Goal: Task Accomplishment & Management: Manage account settings

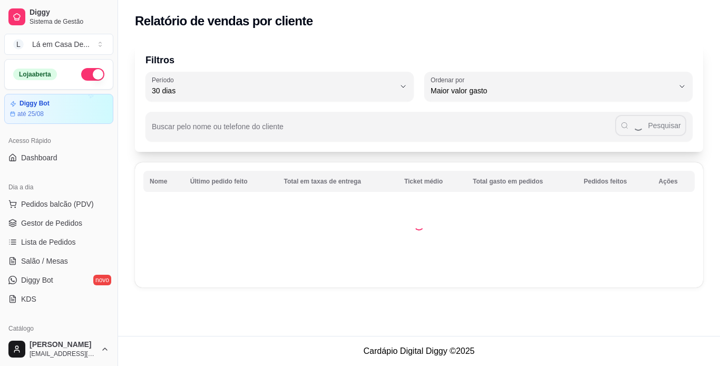
select select "30"
select select "HIGHEST_TOTAL_SPENT_WITH_ORDERS"
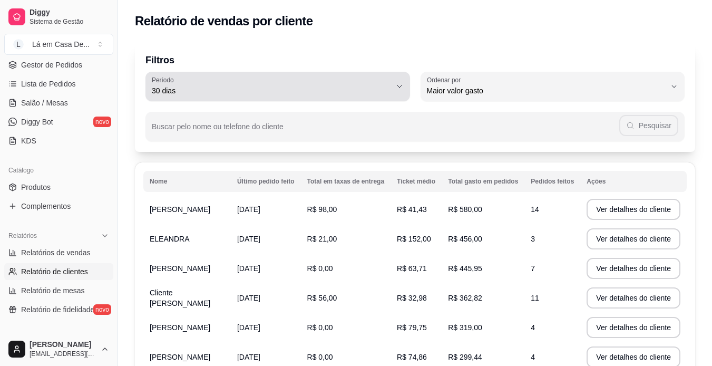
click at [401, 87] on icon "button" at bounding box center [400, 86] width 8 height 8
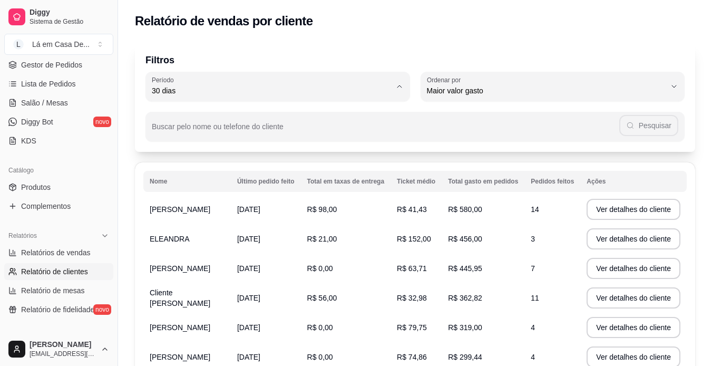
click at [194, 222] on span "60 dias" at bounding box center [273, 219] width 228 height 10
type input "60"
select select "60"
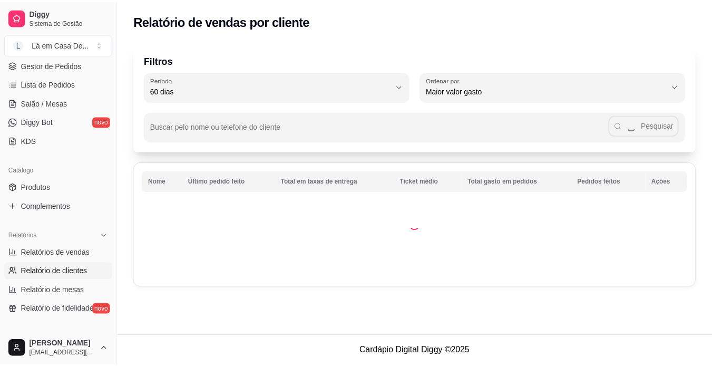
scroll to position [10, 0]
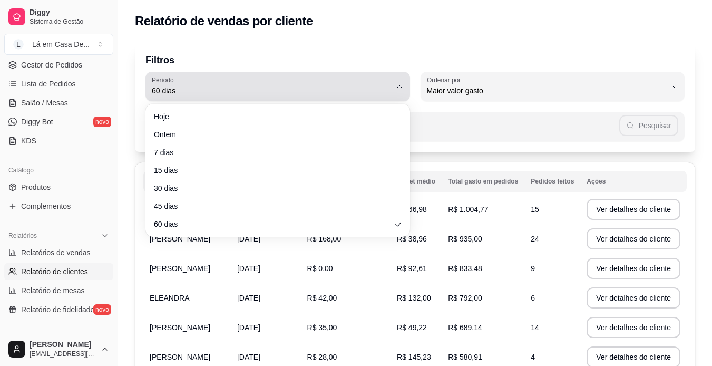
click at [403, 85] on icon "button" at bounding box center [400, 86] width 8 height 8
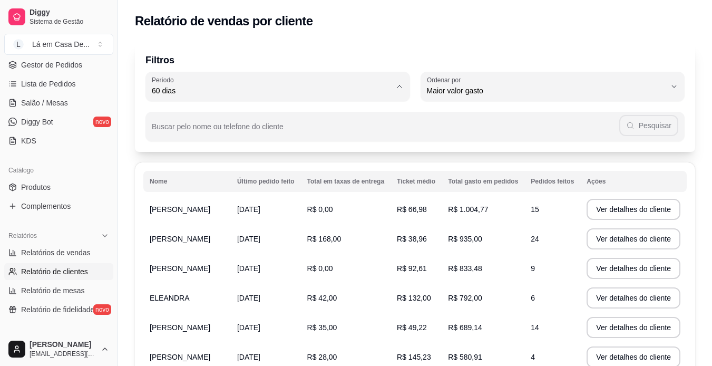
click at [198, 185] on span "30 dias" at bounding box center [273, 185] width 228 height 10
type input "30"
select select "30"
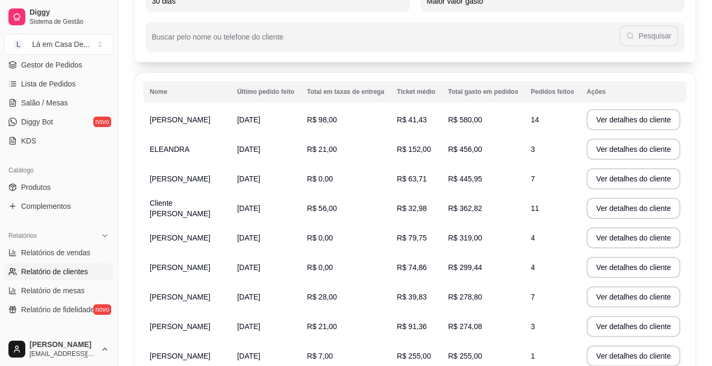
scroll to position [105, 0]
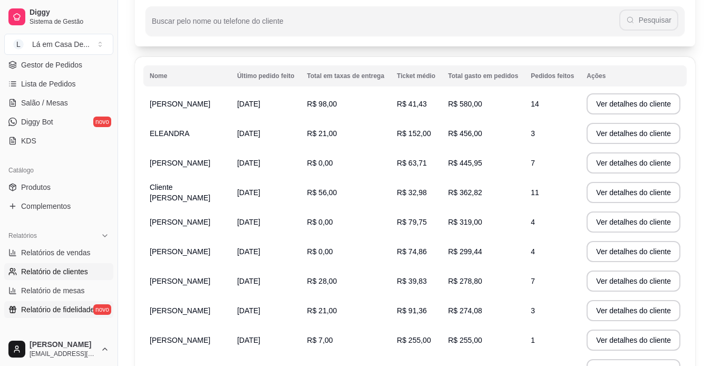
click at [46, 312] on span "Relatório de fidelidade" at bounding box center [57, 309] width 73 height 11
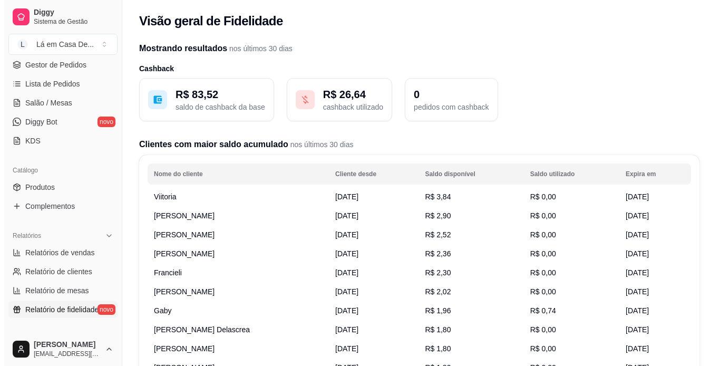
scroll to position [393, 0]
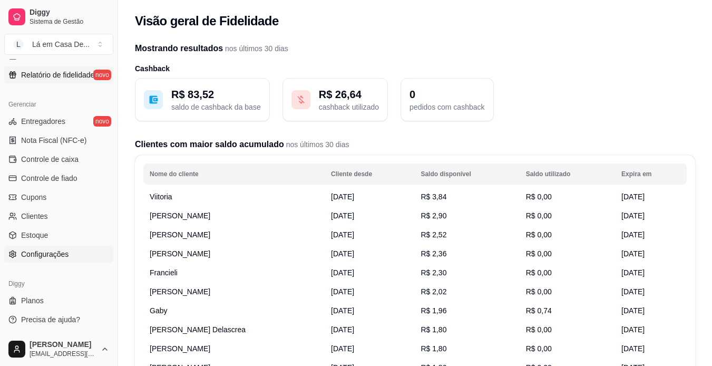
click at [67, 253] on span "Configurações" at bounding box center [44, 254] width 47 height 11
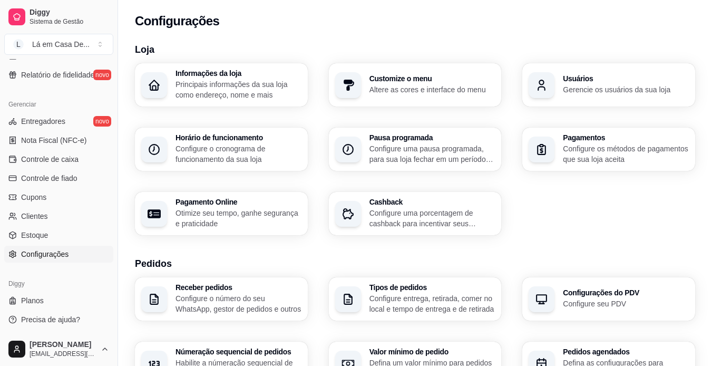
click at [427, 221] on p "Configure uma porcentagem de cashback para incentivar seus clientes a comprarem…" at bounding box center [433, 218] width 126 height 21
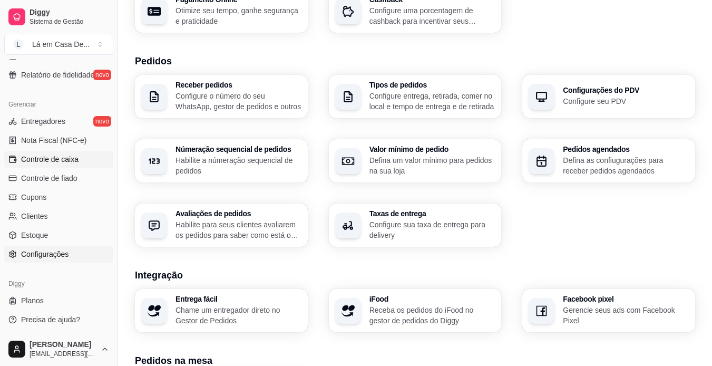
scroll to position [211, 0]
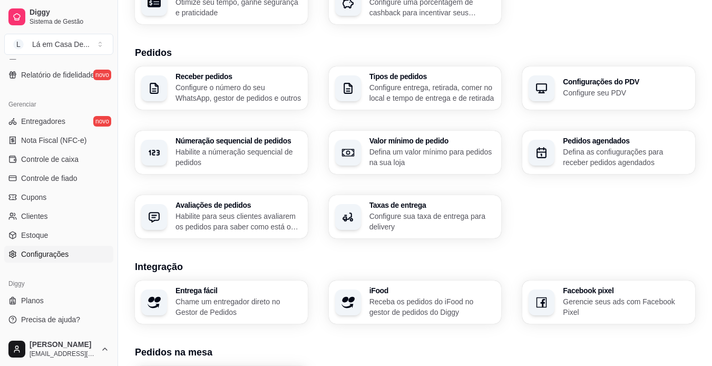
click at [591, 294] on h3 "Facebook pixel" at bounding box center [626, 290] width 126 height 7
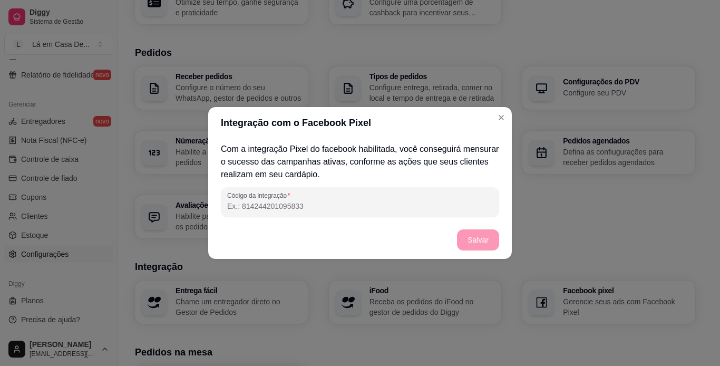
click at [240, 204] on input "Código da integração" at bounding box center [360, 206] width 266 height 11
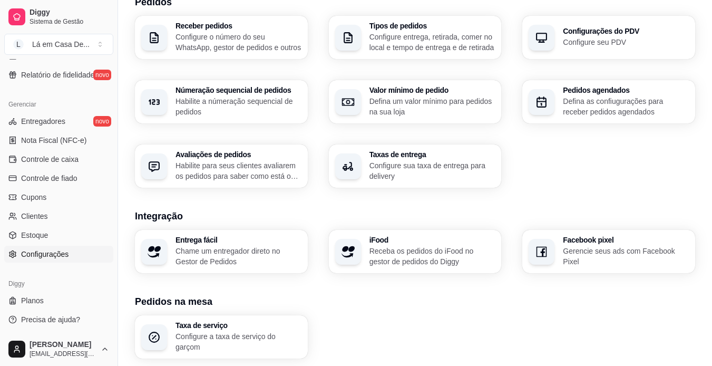
scroll to position [264, 0]
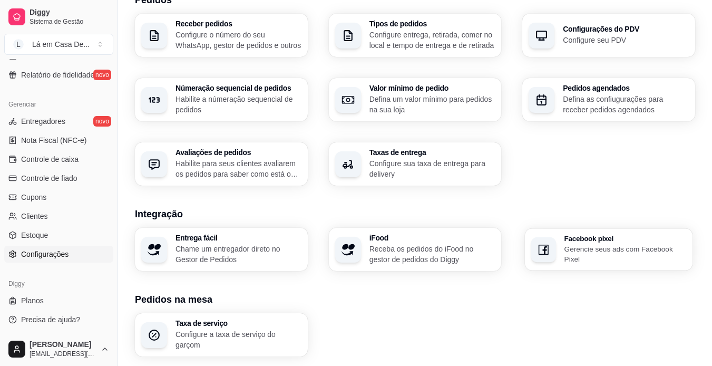
click at [606, 242] on h3 "Facebook pixel" at bounding box center [626, 238] width 122 height 7
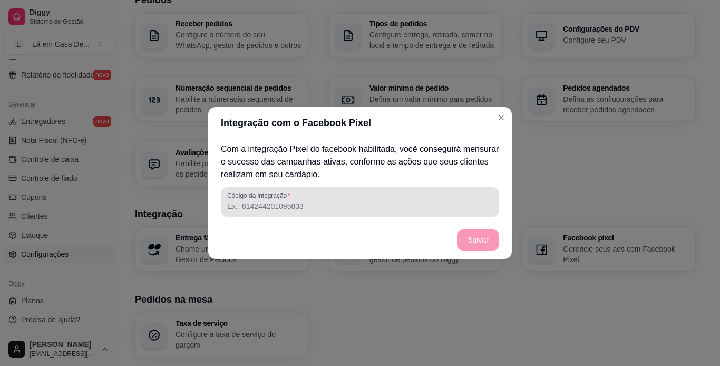
click at [253, 207] on input "Código da integração" at bounding box center [360, 206] width 266 height 11
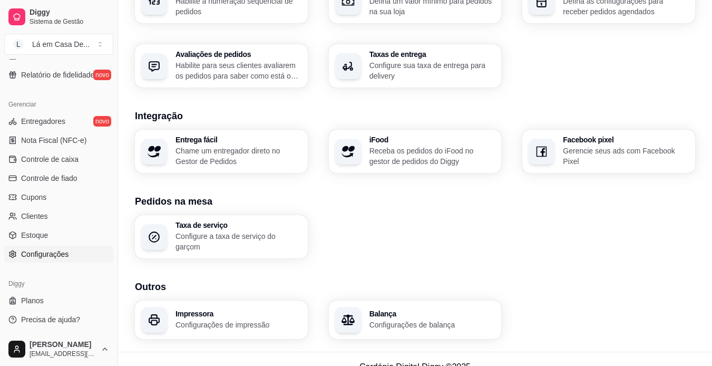
scroll to position [373, 0]
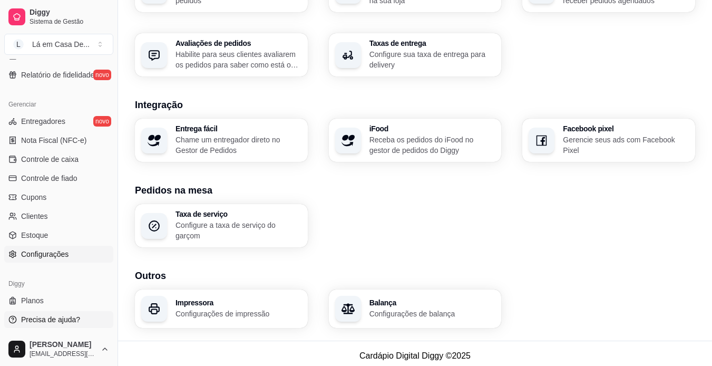
click at [45, 319] on span "Precisa de ajuda?" at bounding box center [50, 319] width 59 height 11
click at [611, 133] on h3 "Facebook pixel" at bounding box center [626, 129] width 122 height 7
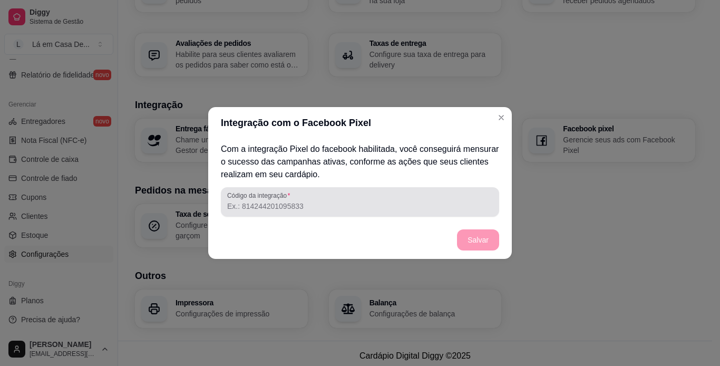
click at [329, 205] on input "Código da integração" at bounding box center [360, 206] width 266 height 11
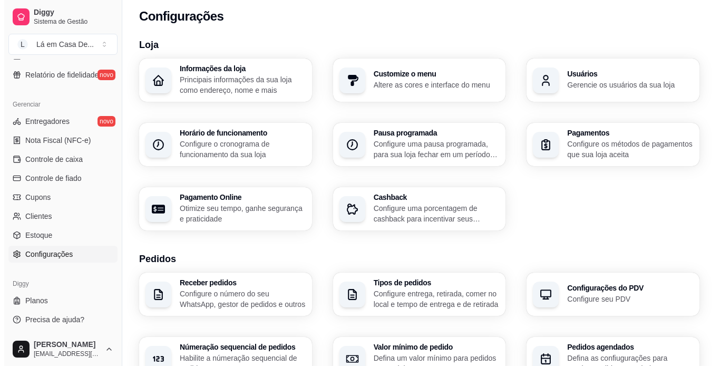
scroll to position [4, 0]
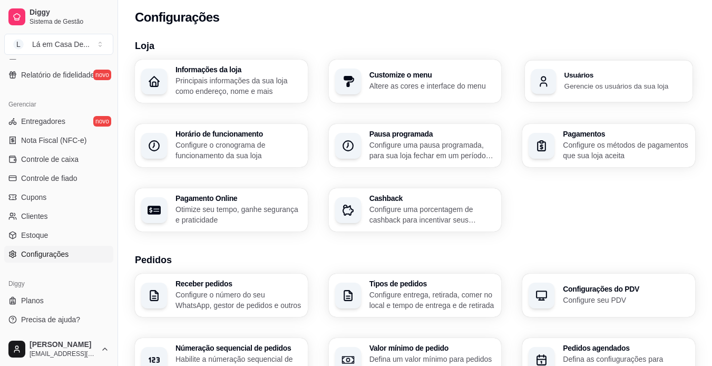
click at [565, 85] on p "Gerencie os usuários da sua loja" at bounding box center [626, 86] width 122 height 10
click at [587, 84] on p "Gerencie os usuários da sua loja" at bounding box center [626, 86] width 126 height 11
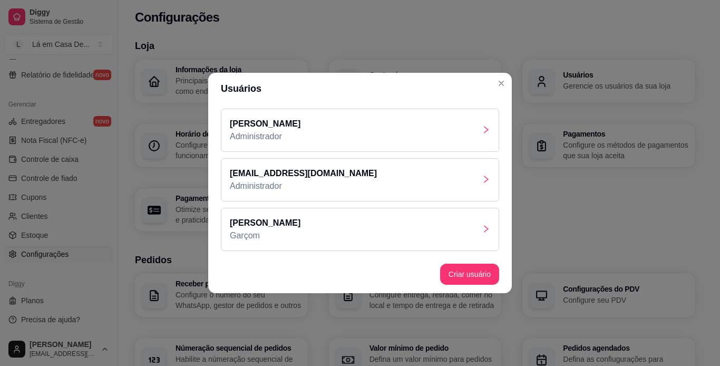
click at [304, 220] on div "[PERSON_NAME]" at bounding box center [360, 229] width 278 height 43
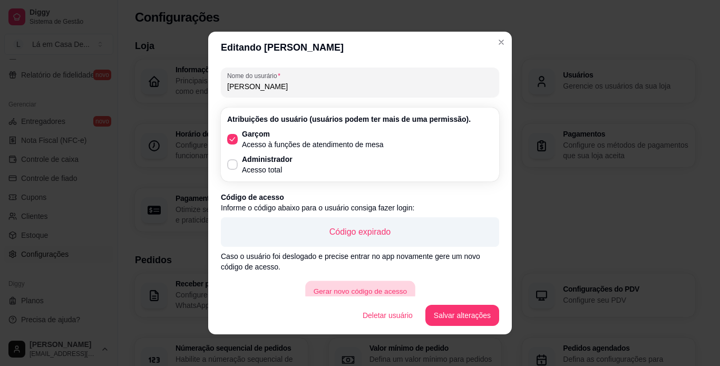
click at [348, 289] on button "Gerar novo código de acesso" at bounding box center [360, 291] width 110 height 21
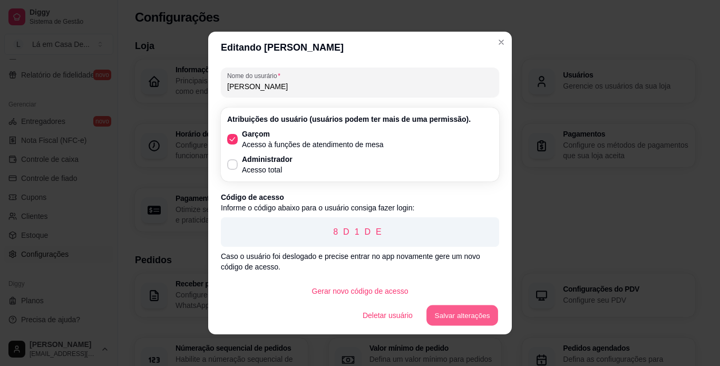
click at [470, 315] on button "Salvar alterações" at bounding box center [463, 315] width 72 height 21
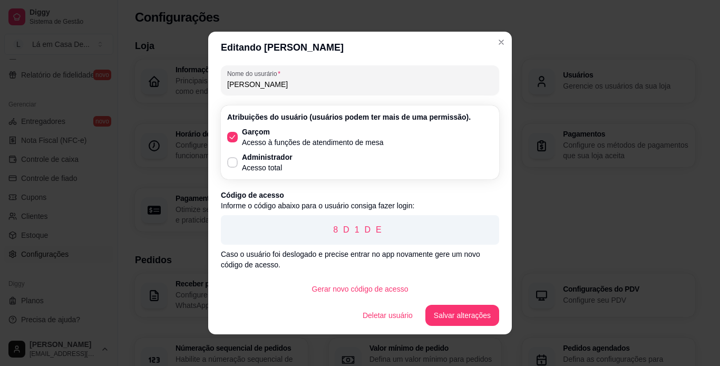
scroll to position [0, 0]
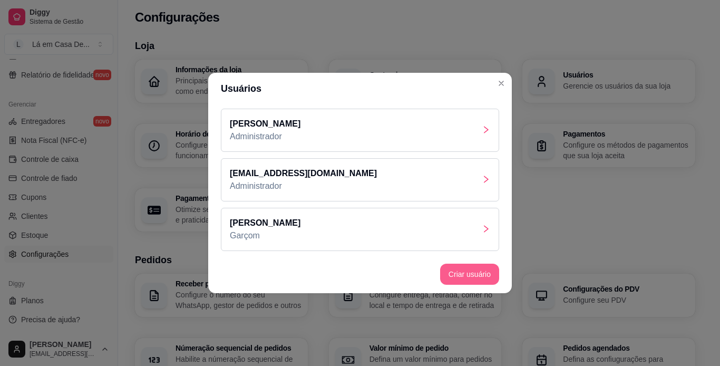
click at [466, 276] on button "Criar usuário" at bounding box center [469, 274] width 59 height 21
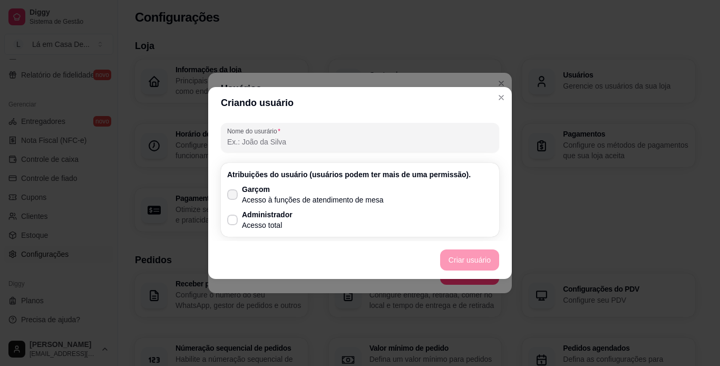
click at [233, 193] on icon at bounding box center [232, 194] width 8 height 6
click at [233, 197] on input "Garçom Acesso à funções de atendimento de mesa" at bounding box center [230, 200] width 7 height 7
checkbox input "true"
click at [483, 259] on button "Criar usuário" at bounding box center [469, 259] width 59 height 21
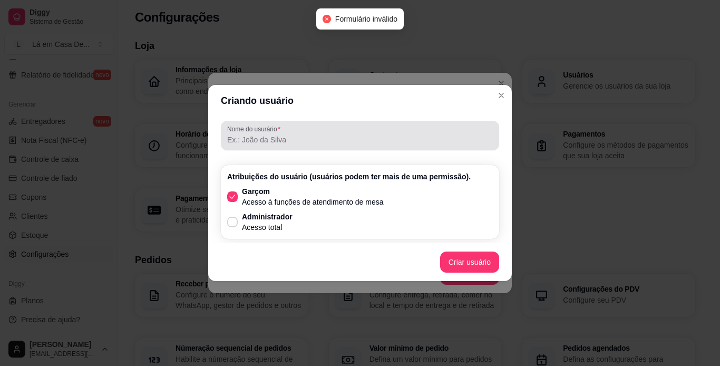
click at [272, 137] on input "Nome do usurário" at bounding box center [360, 139] width 266 height 11
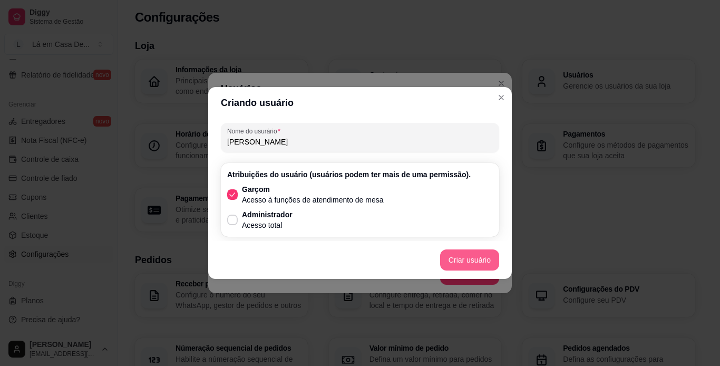
type input "[PERSON_NAME]"
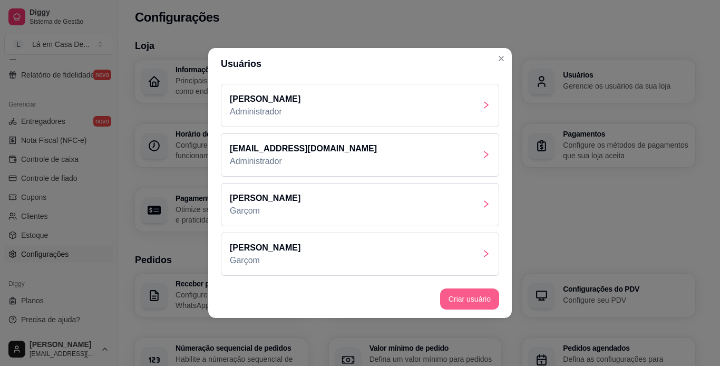
click at [473, 303] on button "Criar usuário" at bounding box center [469, 298] width 59 height 21
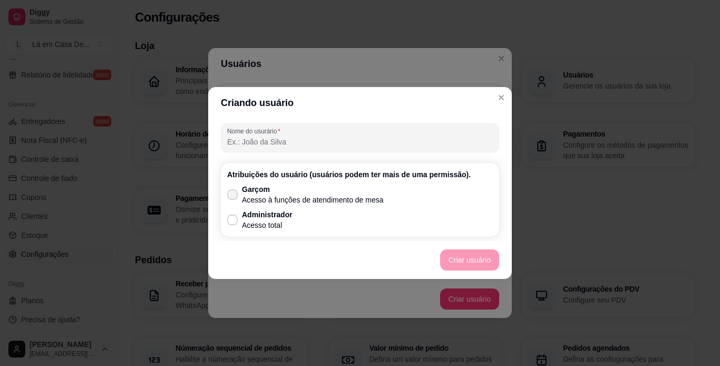
click at [233, 193] on icon at bounding box center [232, 194] width 8 height 6
click at [233, 197] on input "Garçom Acesso à funções de atendimento de mesa" at bounding box center [230, 200] width 7 height 7
checkbox input "true"
click at [479, 262] on button "Criar usuário" at bounding box center [469, 259] width 59 height 21
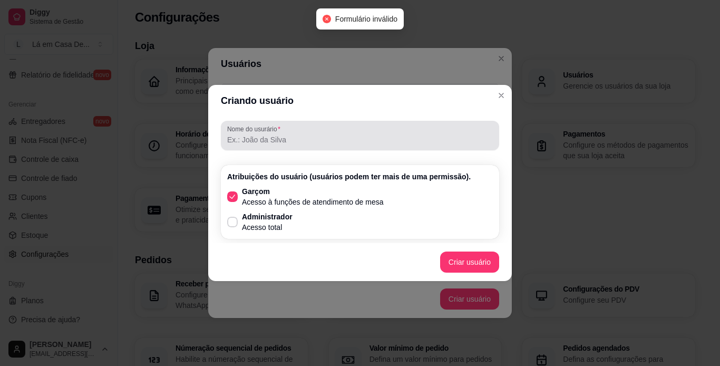
click at [265, 140] on input "Nome do usurário" at bounding box center [360, 139] width 266 height 11
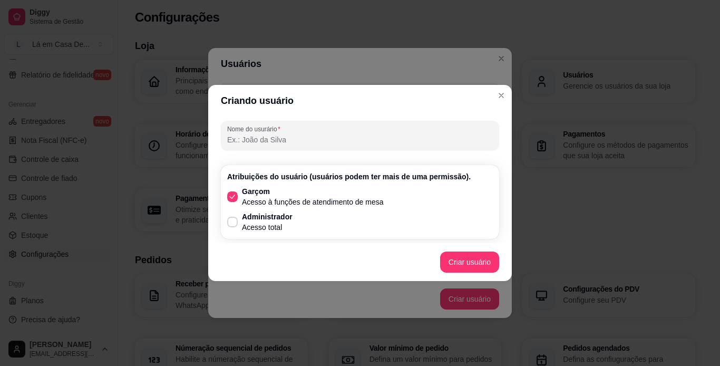
type input "j"
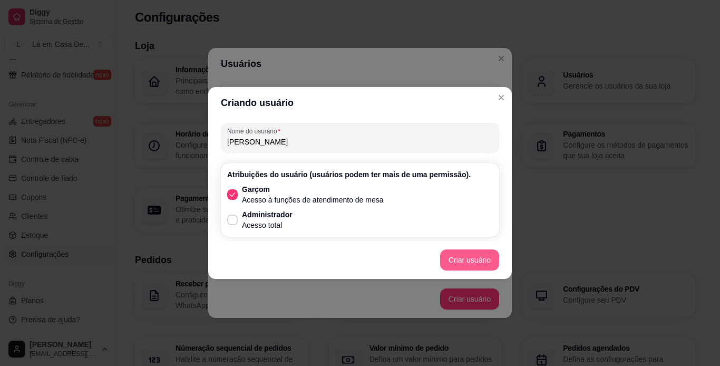
type input "[PERSON_NAME]"
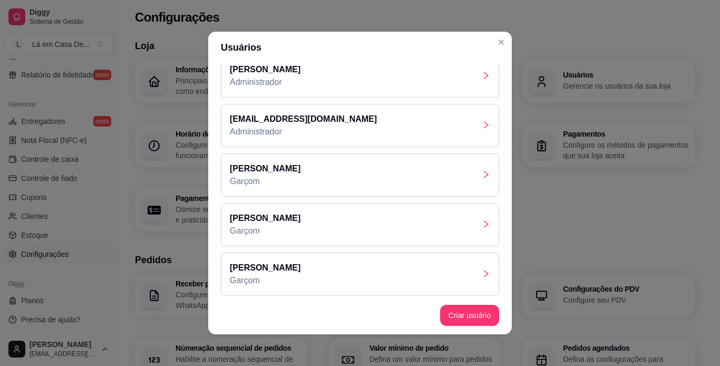
scroll to position [17, 0]
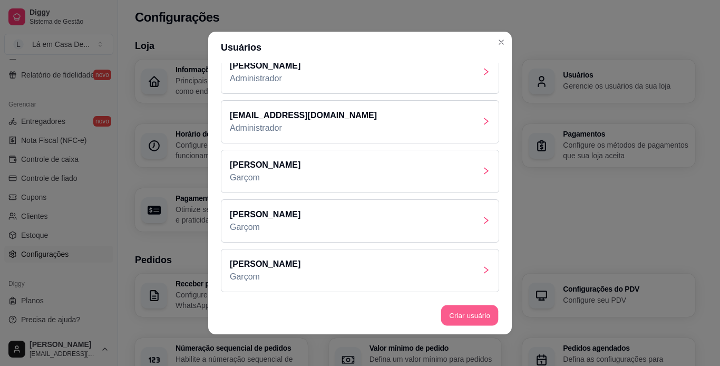
click at [472, 311] on button "Criar usuário" at bounding box center [469, 315] width 57 height 21
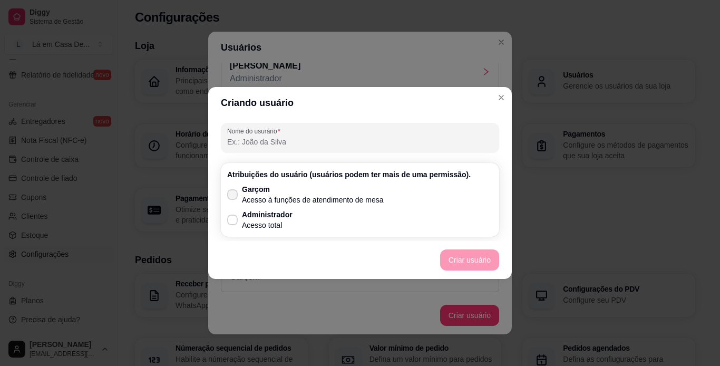
click at [237, 191] on span at bounding box center [232, 194] width 11 height 11
click at [234, 197] on input "Garçom Acesso à funções de atendimento de mesa" at bounding box center [230, 200] width 7 height 7
checkbox input "true"
click at [464, 263] on button "Criar usuário" at bounding box center [469, 260] width 57 height 21
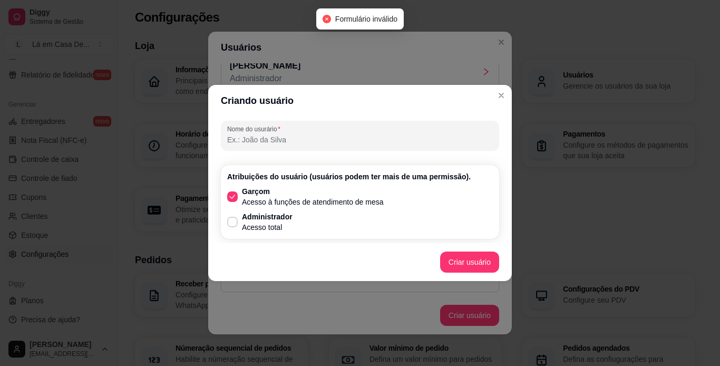
click at [288, 142] on input "Nome do usurário" at bounding box center [360, 139] width 266 height 11
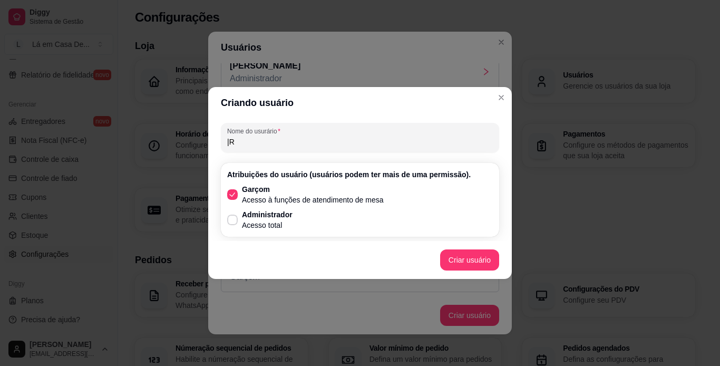
type input "|"
type input "Rose"
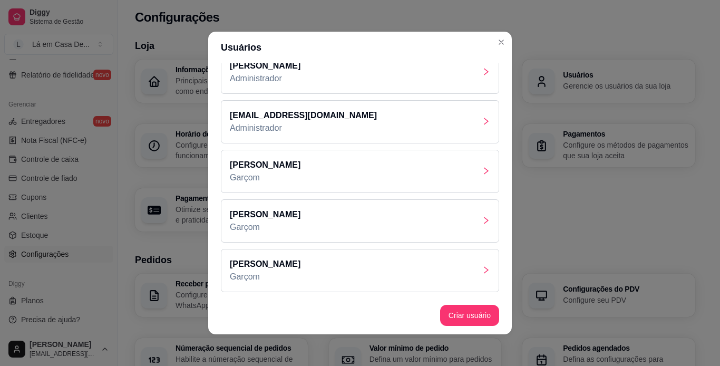
click at [275, 178] on div "[PERSON_NAME]" at bounding box center [360, 171] width 278 height 43
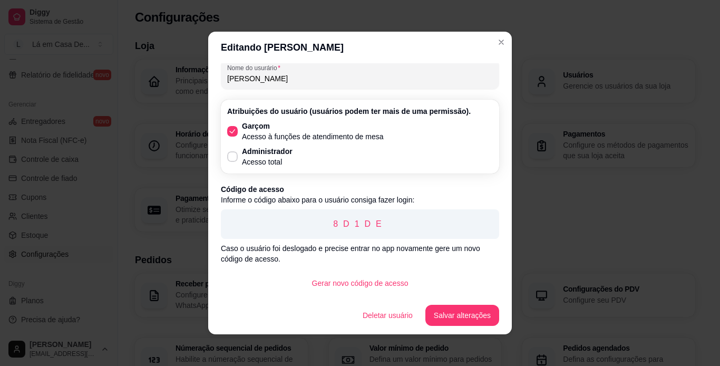
scroll to position [9, 0]
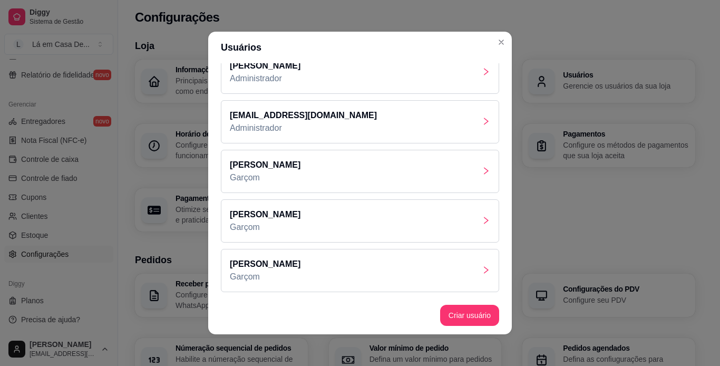
click at [290, 219] on div "[PERSON_NAME]" at bounding box center [360, 220] width 278 height 43
click at [266, 276] on div "[PERSON_NAME]" at bounding box center [360, 270] width 278 height 43
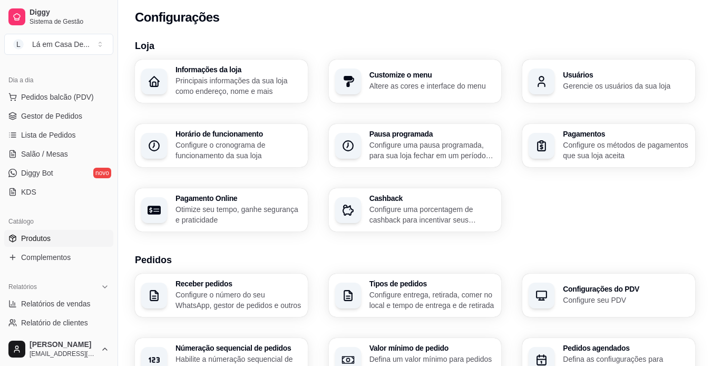
scroll to position [0, 0]
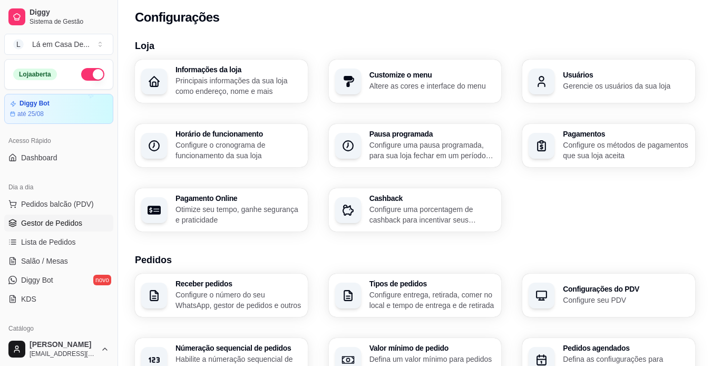
click at [34, 219] on span "Gestor de Pedidos" at bounding box center [51, 223] width 61 height 11
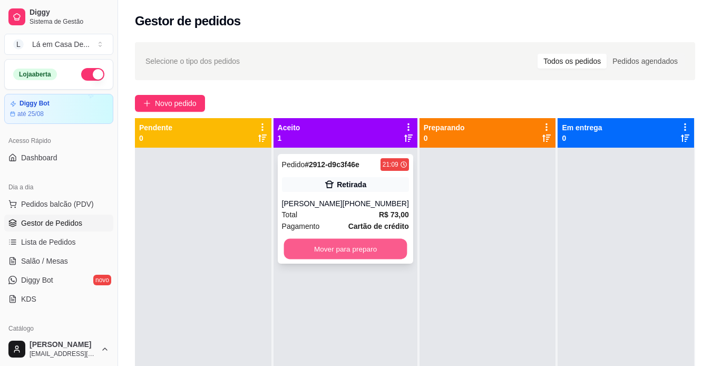
click at [327, 254] on button "Mover para preparo" at bounding box center [345, 249] width 123 height 21
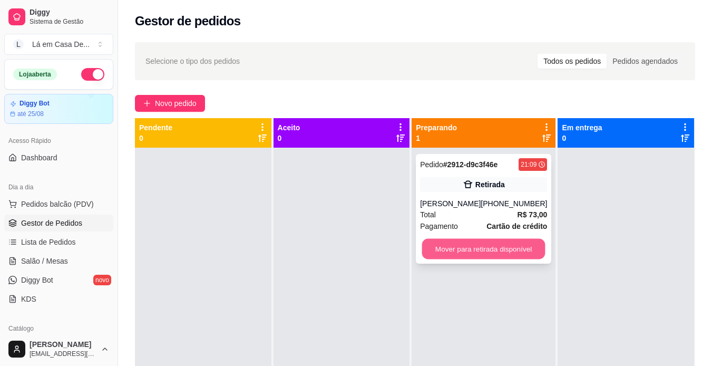
click at [474, 243] on button "Mover para retirada disponível" at bounding box center [483, 249] width 123 height 21
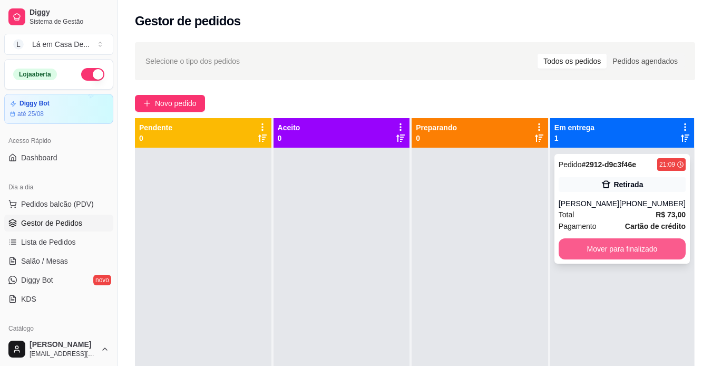
click at [620, 247] on button "Mover para finalizado" at bounding box center [622, 248] width 127 height 21
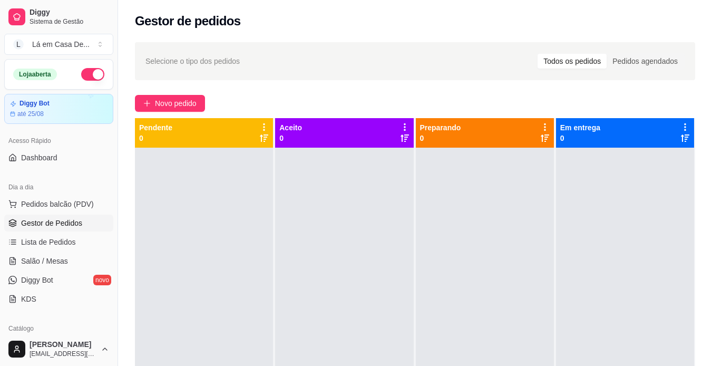
scroll to position [30, 0]
